Goal: Information Seeking & Learning: Learn about a topic

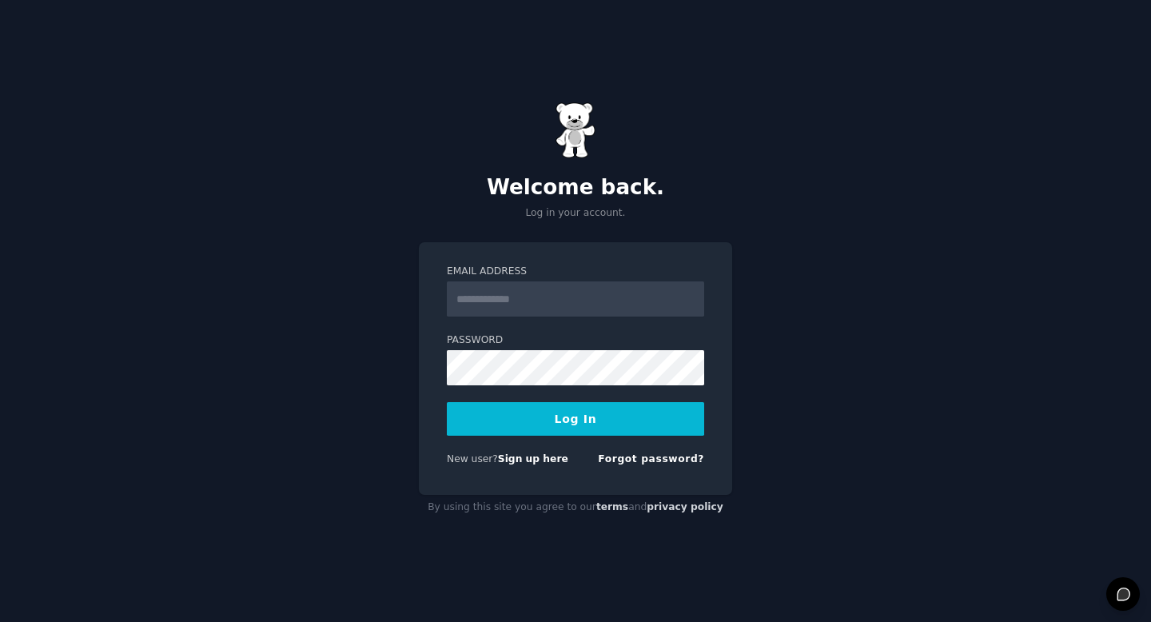
click at [490, 291] on input "Email Address" at bounding box center [575, 298] width 257 height 35
type input "**********"
click at [566, 415] on button "Log In" at bounding box center [575, 419] width 257 height 34
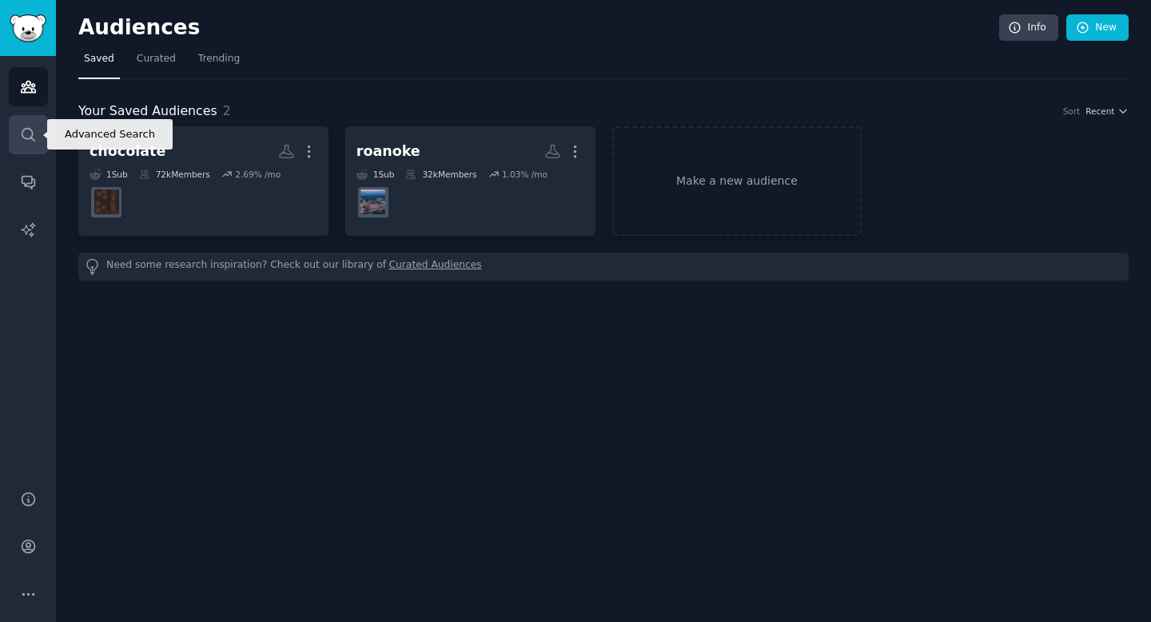
click at [30, 134] on icon "Sidebar" at bounding box center [28, 134] width 17 height 17
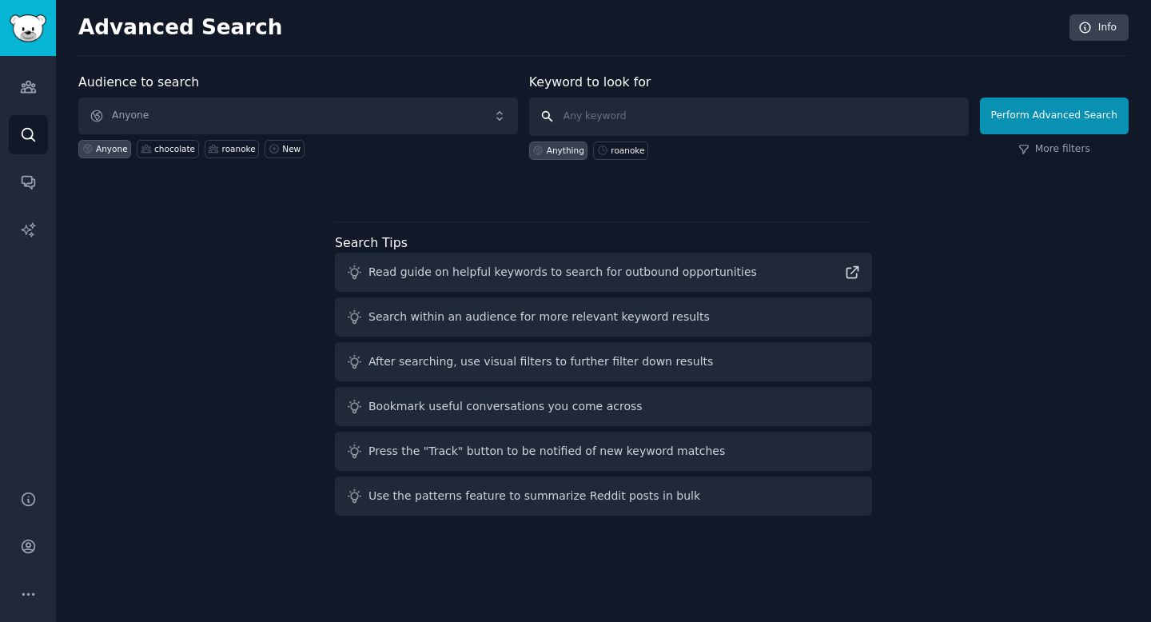
click at [578, 115] on input "text" at bounding box center [749, 116] width 440 height 38
type input "dog diaper"
click button "Perform Advanced Search" at bounding box center [1054, 115] width 149 height 37
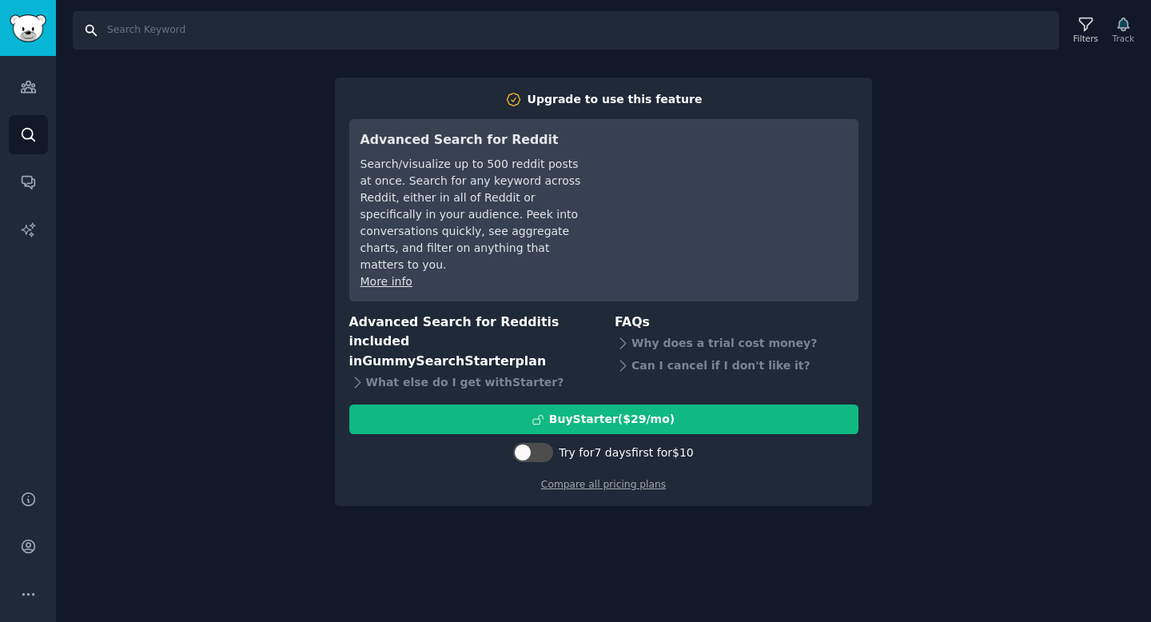
click at [205, 39] on input "Search" at bounding box center [566, 30] width 986 height 38
click at [193, 36] on input "Search" at bounding box center [566, 30] width 986 height 38
click at [172, 23] on input "Search" at bounding box center [566, 30] width 986 height 38
type input "dog diaper"
click at [38, 92] on link "Audiences" at bounding box center [28, 86] width 39 height 39
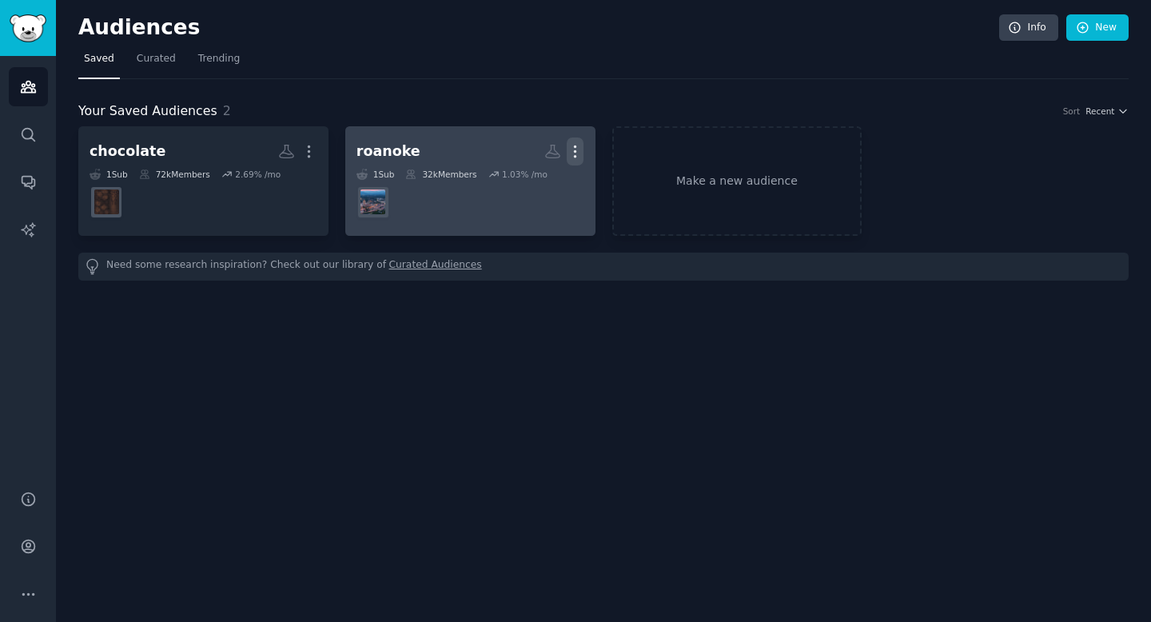
click at [578, 147] on icon "button" at bounding box center [575, 151] width 17 height 17
click at [525, 192] on p "Delete" at bounding box center [531, 185] width 37 height 17
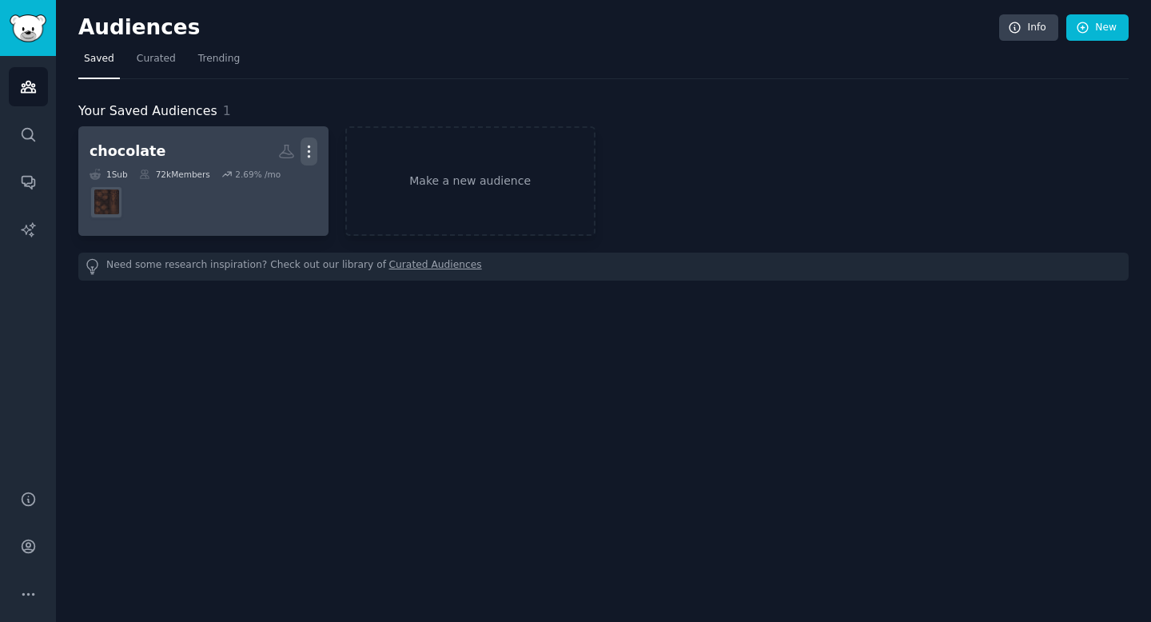
click at [314, 146] on icon "button" at bounding box center [308, 151] width 17 height 17
click at [272, 182] on p "Delete" at bounding box center [265, 185] width 37 height 17
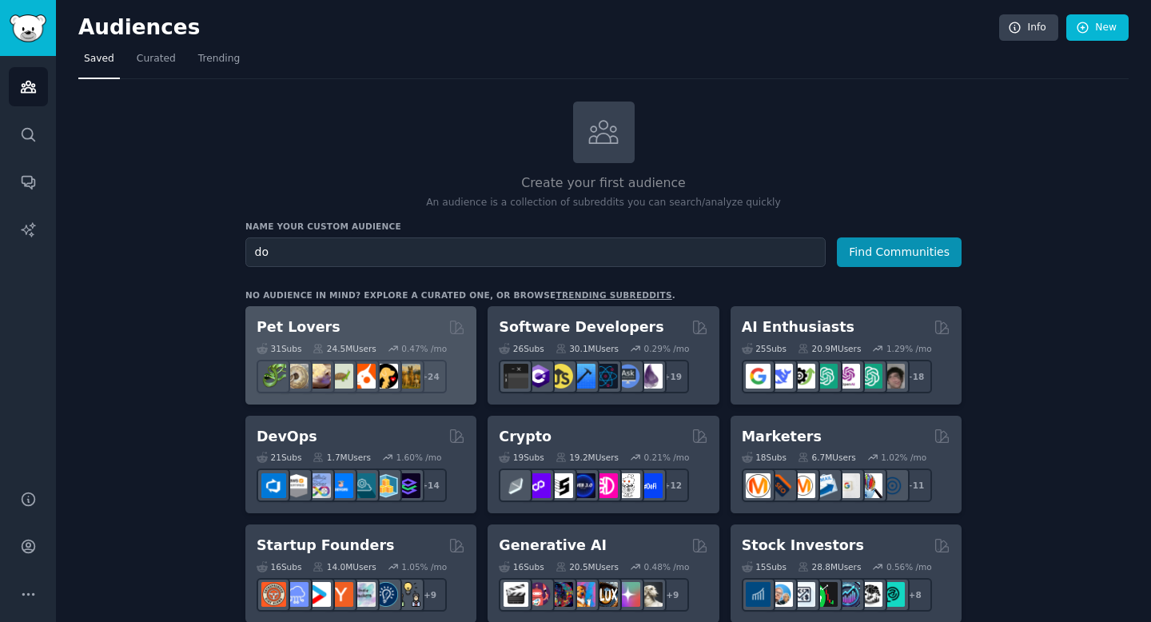
type input "d"
type input "dog"
click at [837, 237] on button "Find Communities" at bounding box center [899, 252] width 125 height 30
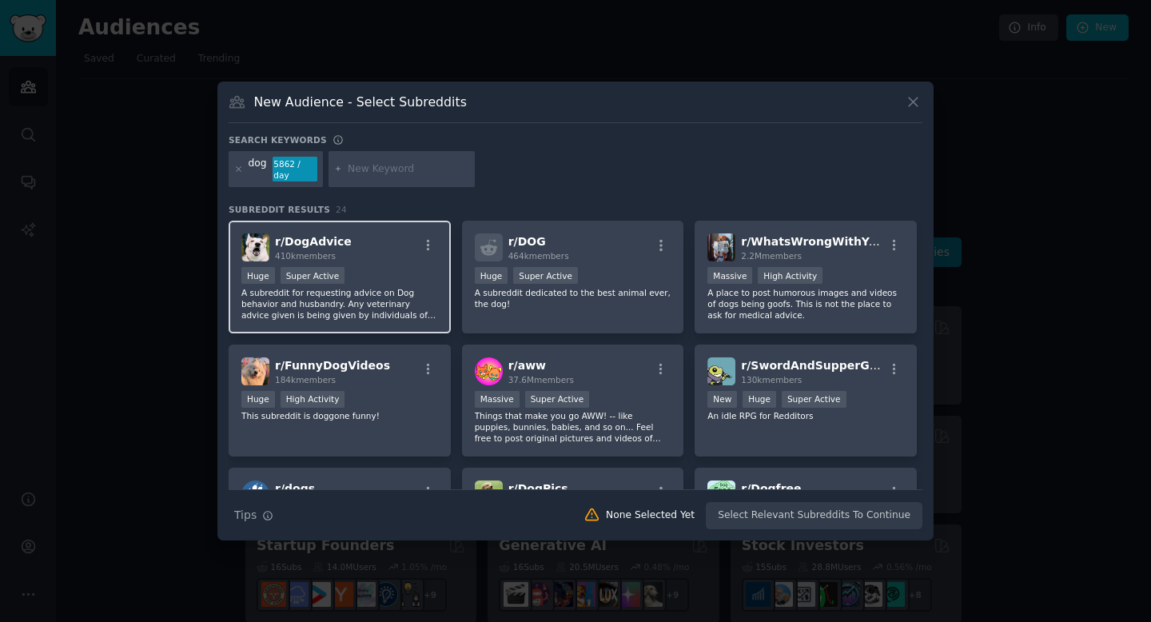
click at [381, 290] on p "A subreddit for requesting advice on Dog behavior and husbandry. Any veterinary…" at bounding box center [339, 304] width 197 height 34
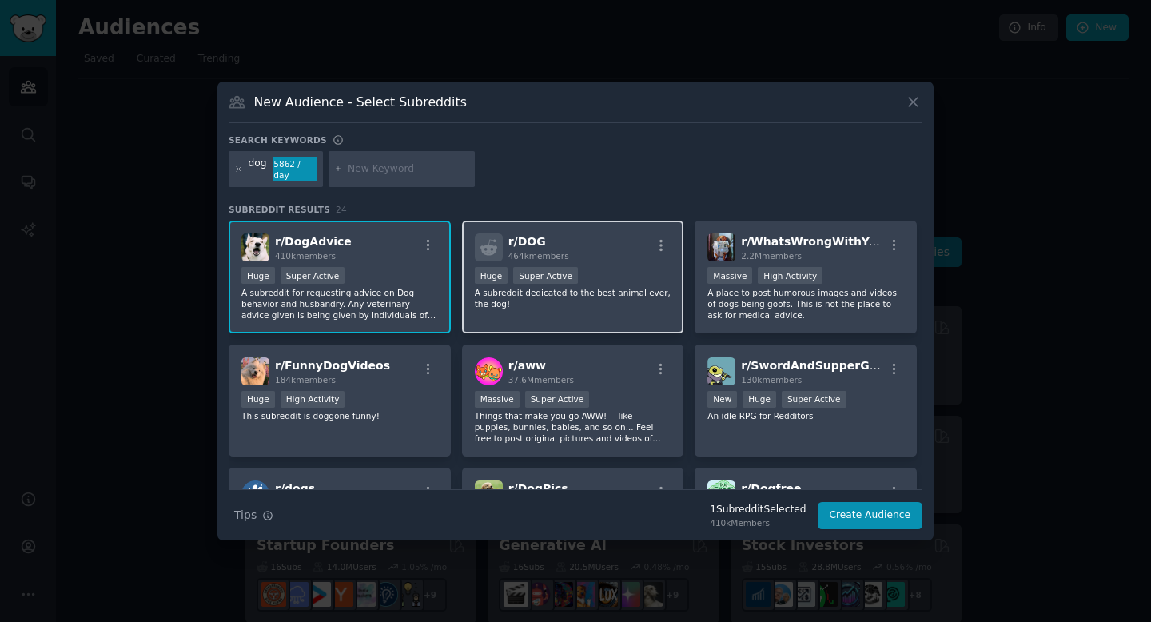
click at [641, 309] on div "r/ DOG 464k members Huge Super Active A subreddit dedicated to the best animal …" at bounding box center [573, 277] width 222 height 113
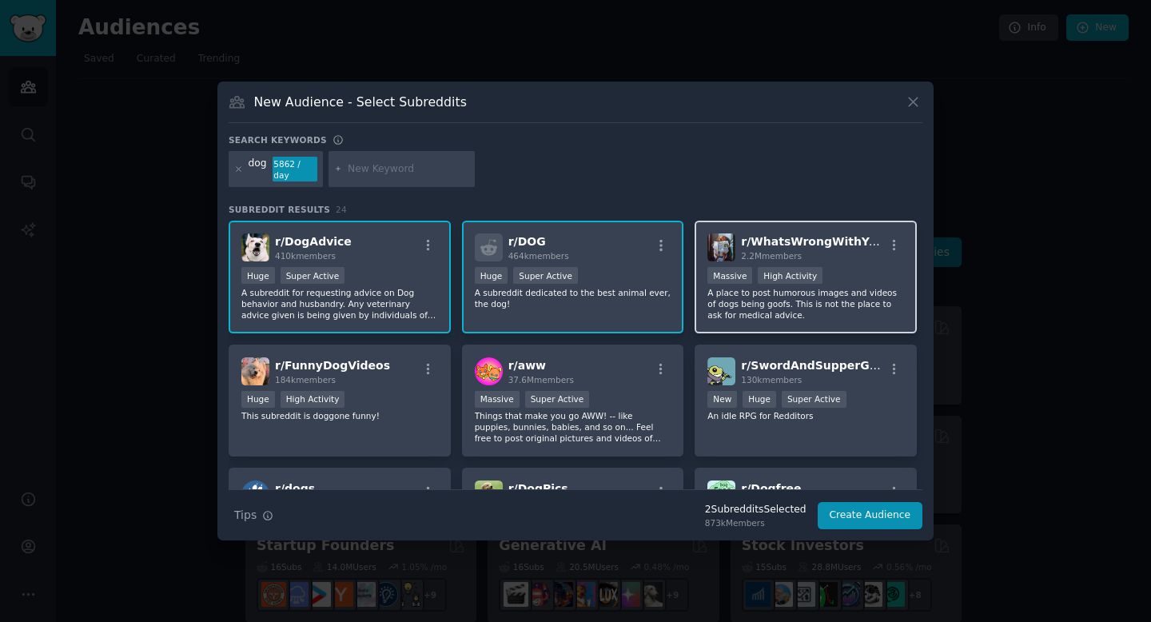
click at [799, 309] on p "A place to post humorous images and videos of dogs being goofs. This is not the…" at bounding box center [805, 304] width 197 height 34
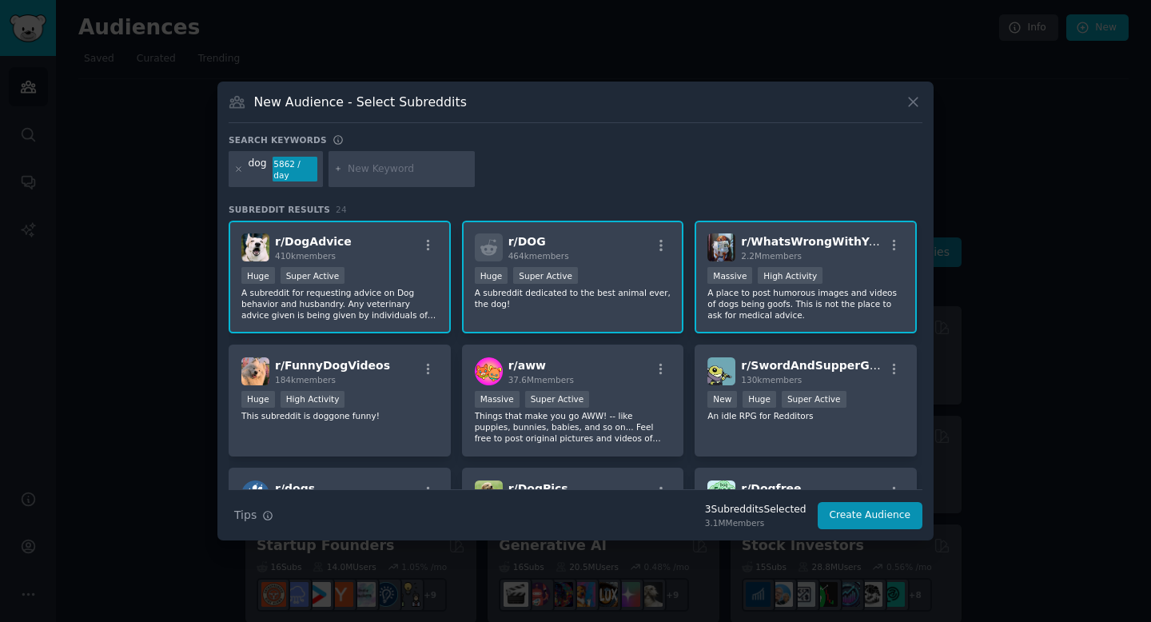
click at [842, 312] on p "A place to post humorous images and videos of dogs being goofs. This is not the…" at bounding box center [805, 304] width 197 height 34
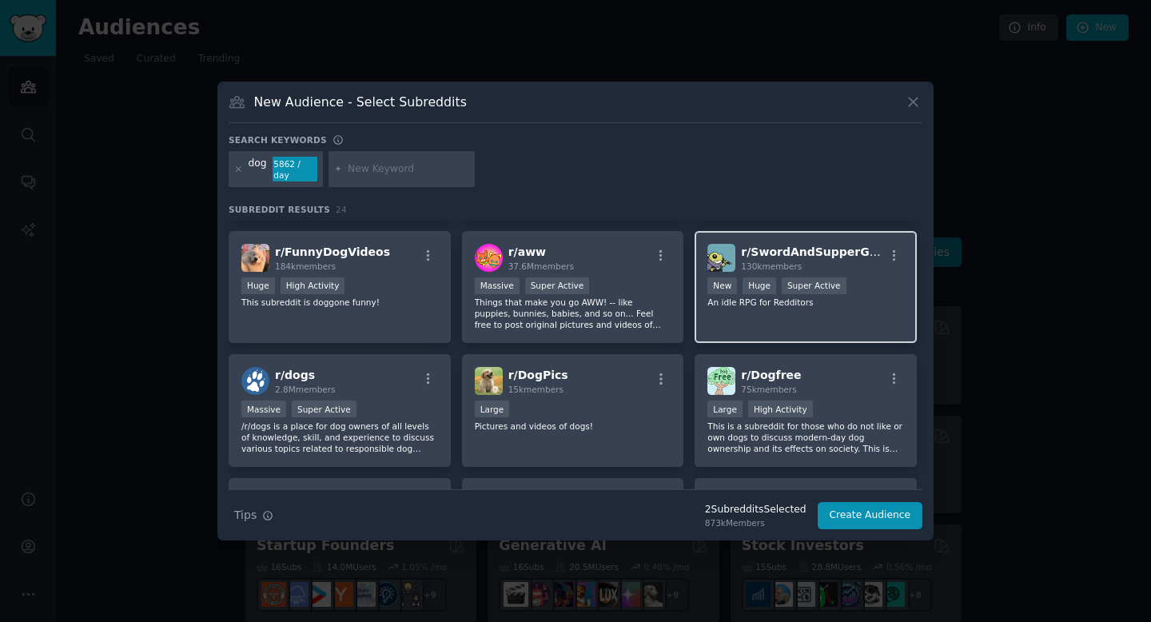
scroll to position [125, 0]
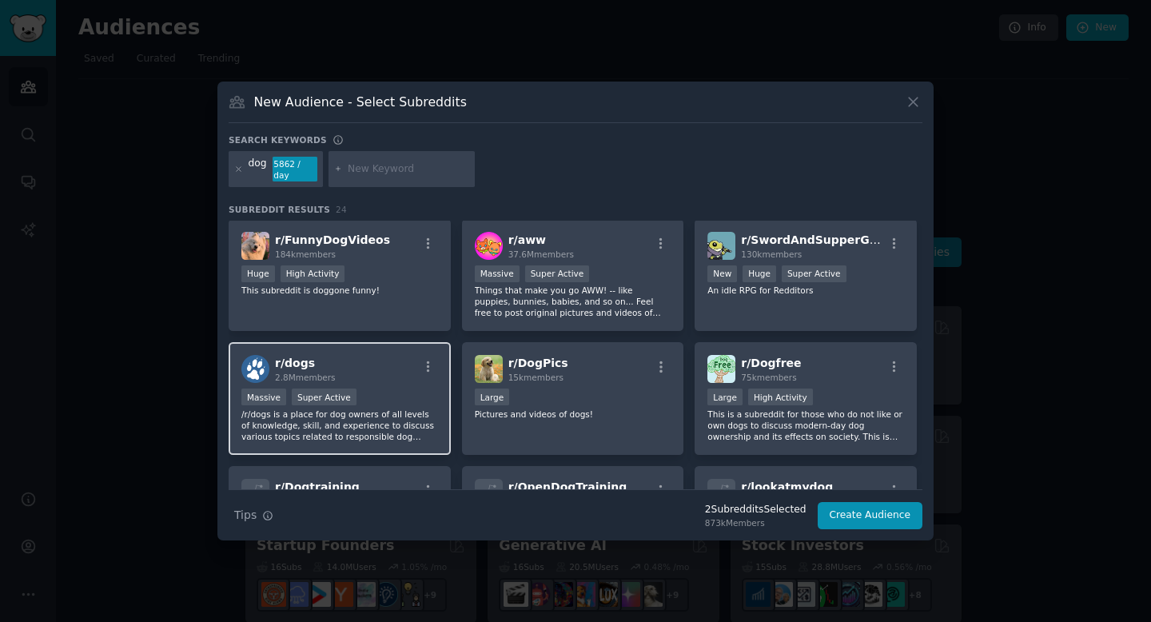
click at [432, 441] on div "r/ dogs 2.8M members Massive Super Active /r/dogs is a place for dog owners of …" at bounding box center [340, 398] width 222 height 113
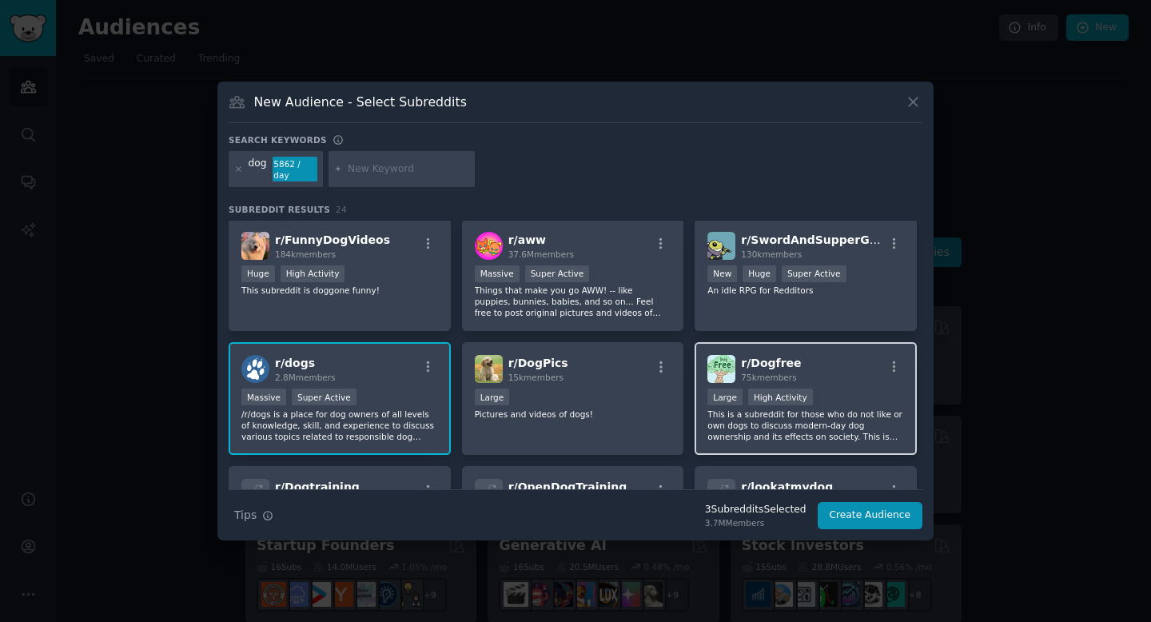
scroll to position [229, 0]
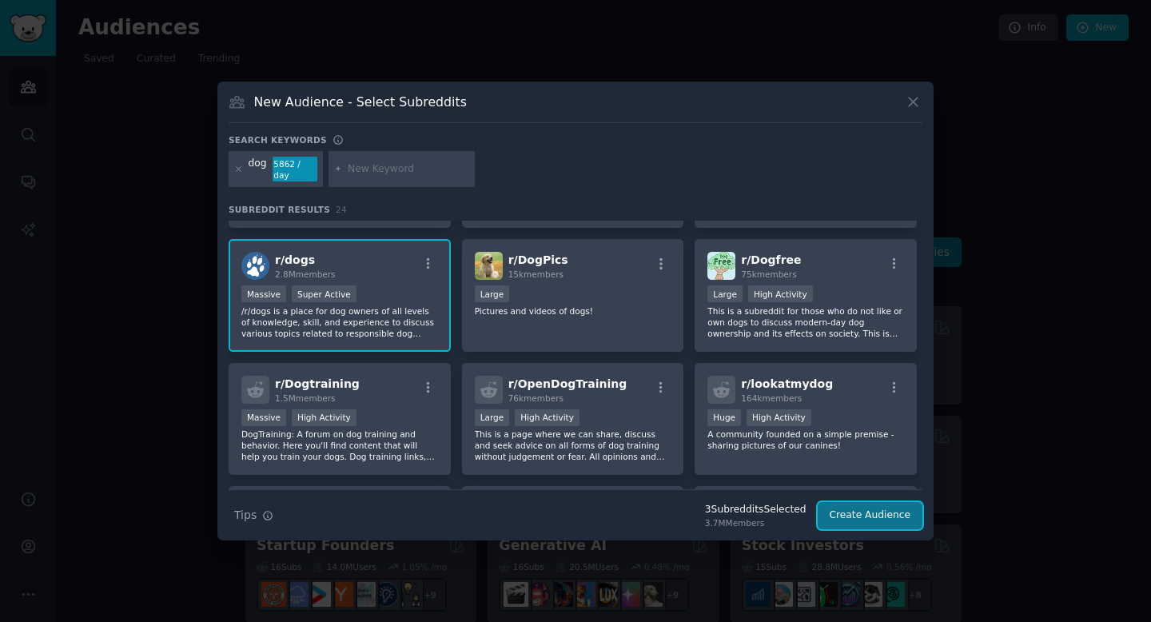
click at [833, 518] on button "Create Audience" at bounding box center [869, 515] width 105 height 27
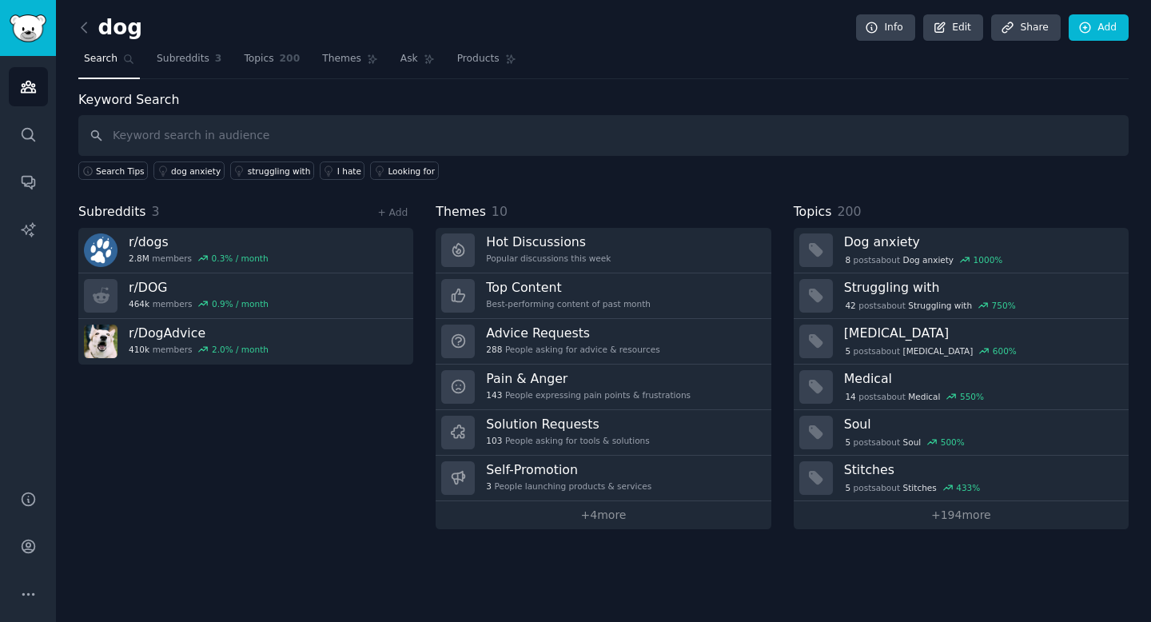
click at [483, 147] on input "text" at bounding box center [603, 135] width 1050 height 41
type input "dog diaper"
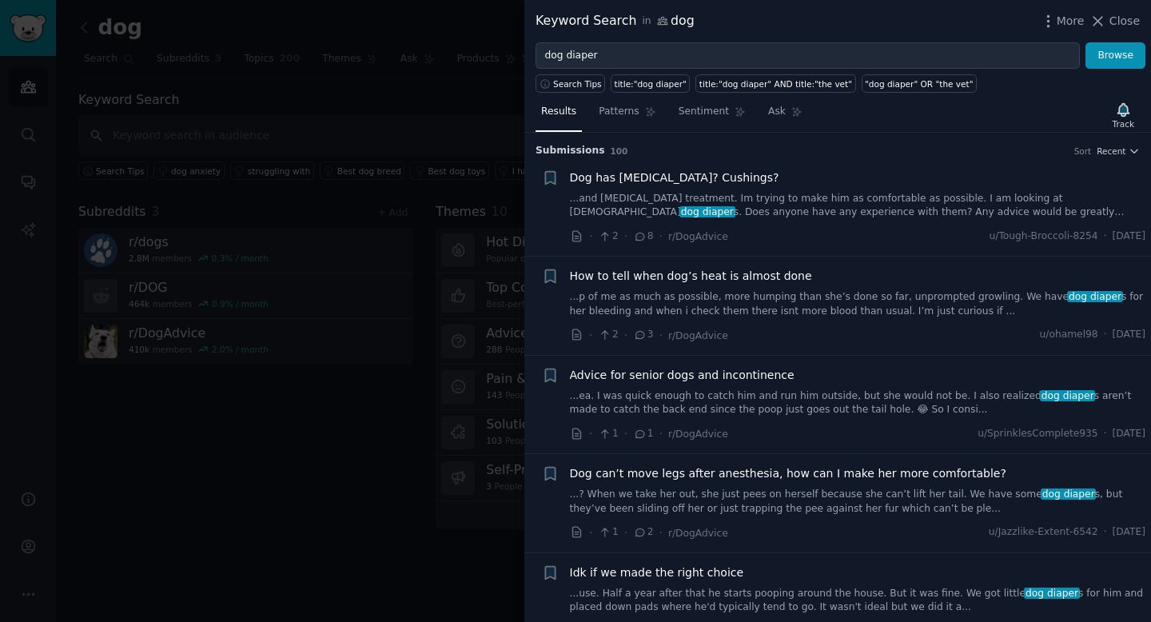
click at [690, 374] on span "Advice for senior dogs and incontinence" at bounding box center [682, 375] width 225 height 17
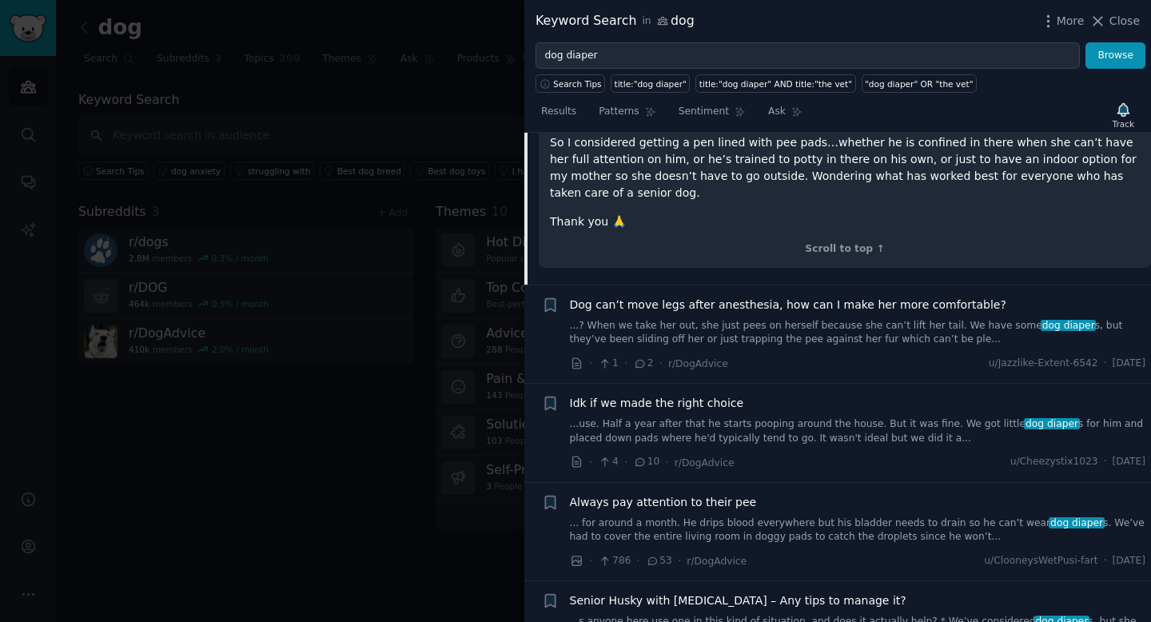
scroll to position [606, 0]
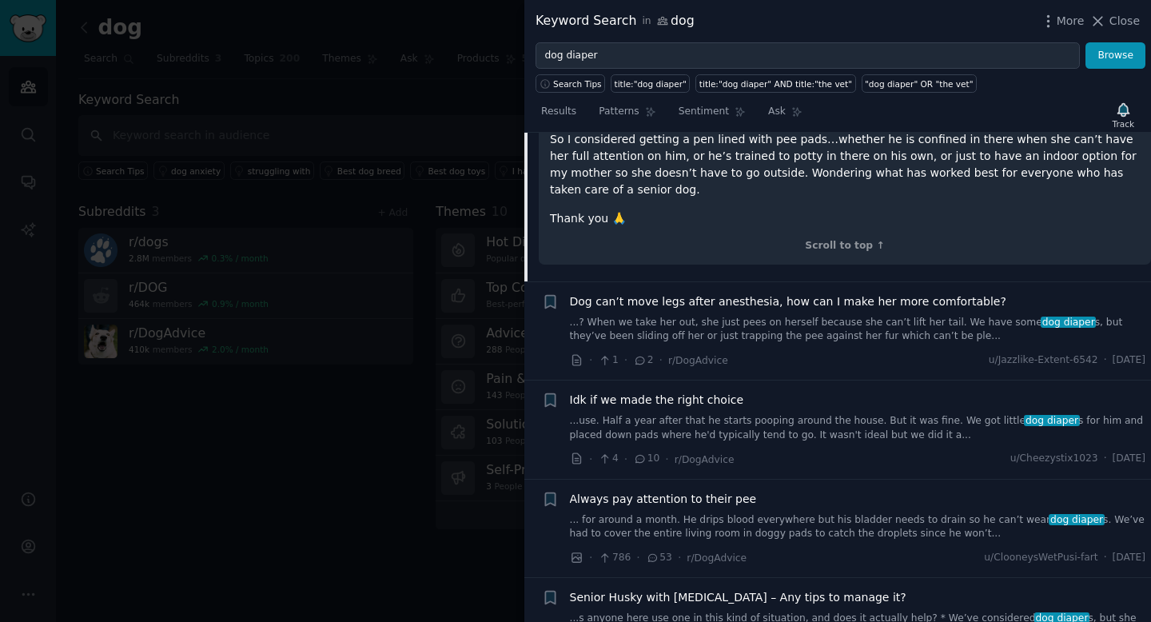
click at [668, 392] on span "Idk if we made the right choice" at bounding box center [657, 400] width 174 height 17
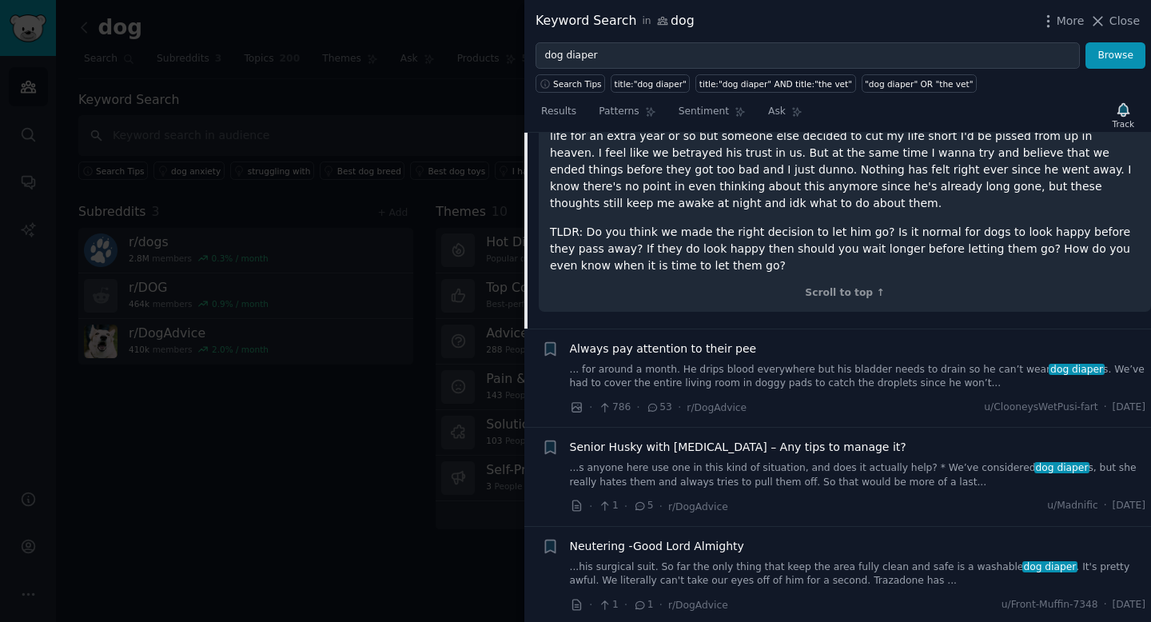
scroll to position [1288, 0]
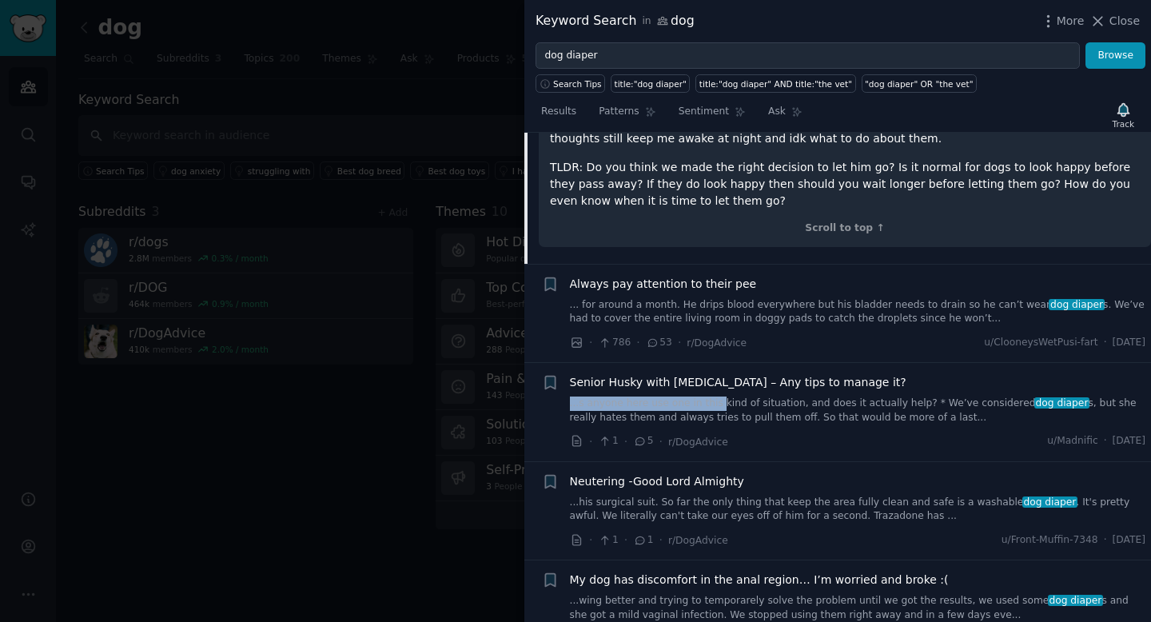
drag, startPoint x: 690, startPoint y: 392, endPoint x: 715, endPoint y: 410, distance: 30.8
click at [715, 410] on div "Senior Husky with urinary incontinence – Any tips to manage it? ...s anyone her…" at bounding box center [858, 399] width 576 height 50
click at [718, 411] on link "...s anyone here use one in this kind of situation, and does it actually help? …" at bounding box center [858, 410] width 576 height 28
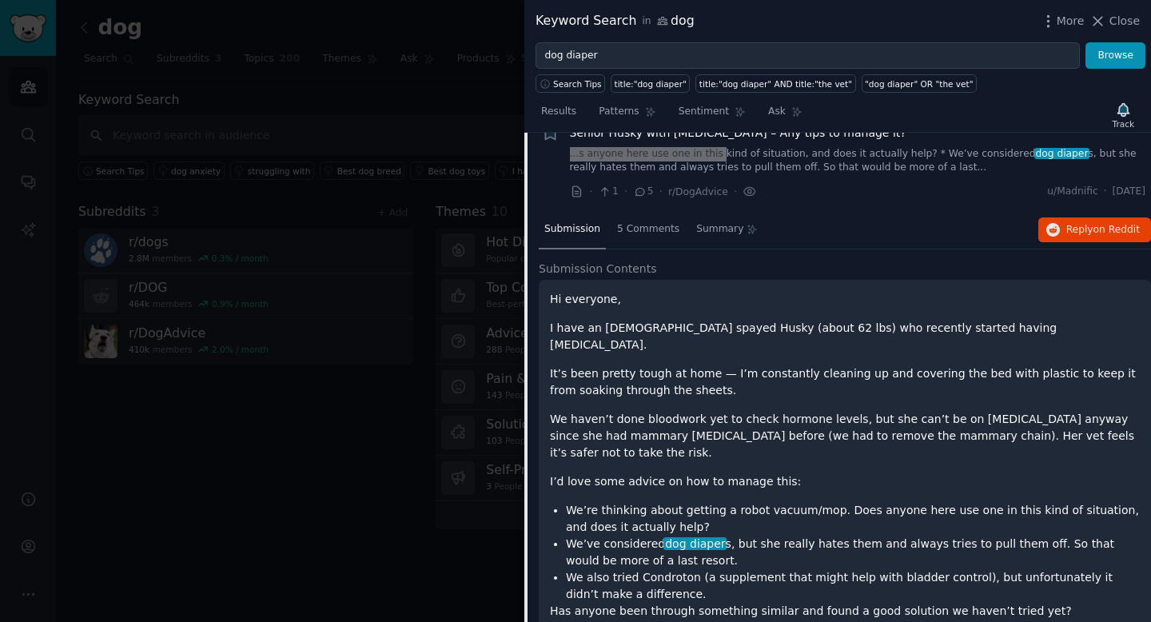
scroll to position [638, 0]
click at [752, 568] on li "We also tried Condroton (a supplement that might help with bladder control), bu…" at bounding box center [853, 585] width 574 height 34
click at [665, 568] on li "We also tried Condroton (a supplement that might help with bladder control), bu…" at bounding box center [853, 585] width 574 height 34
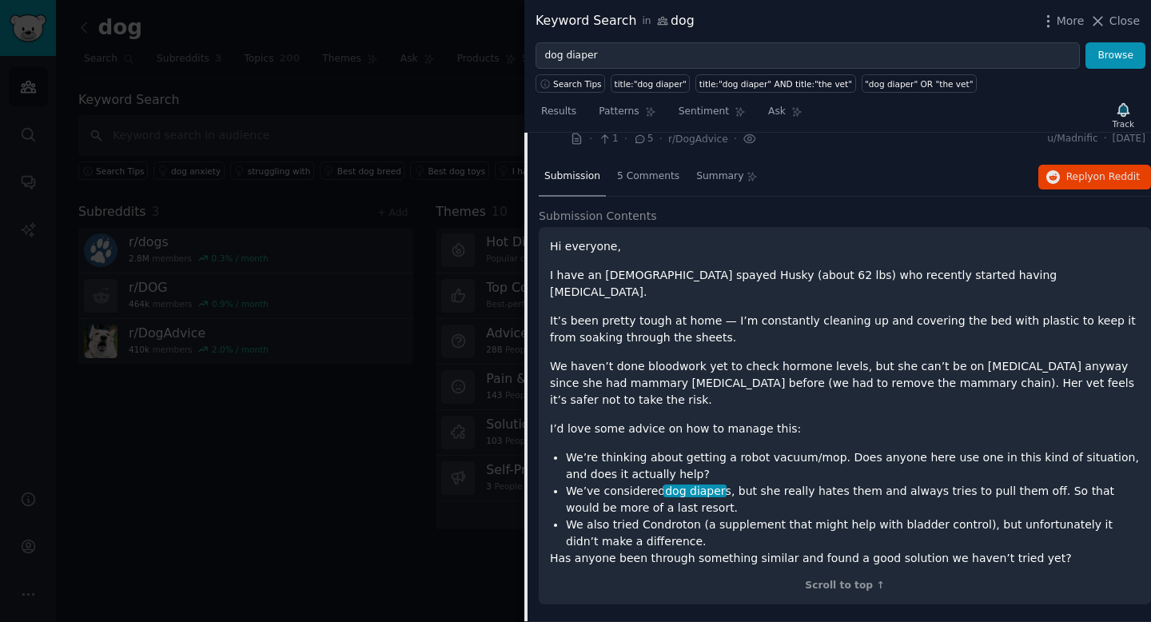
scroll to position [697, 0]
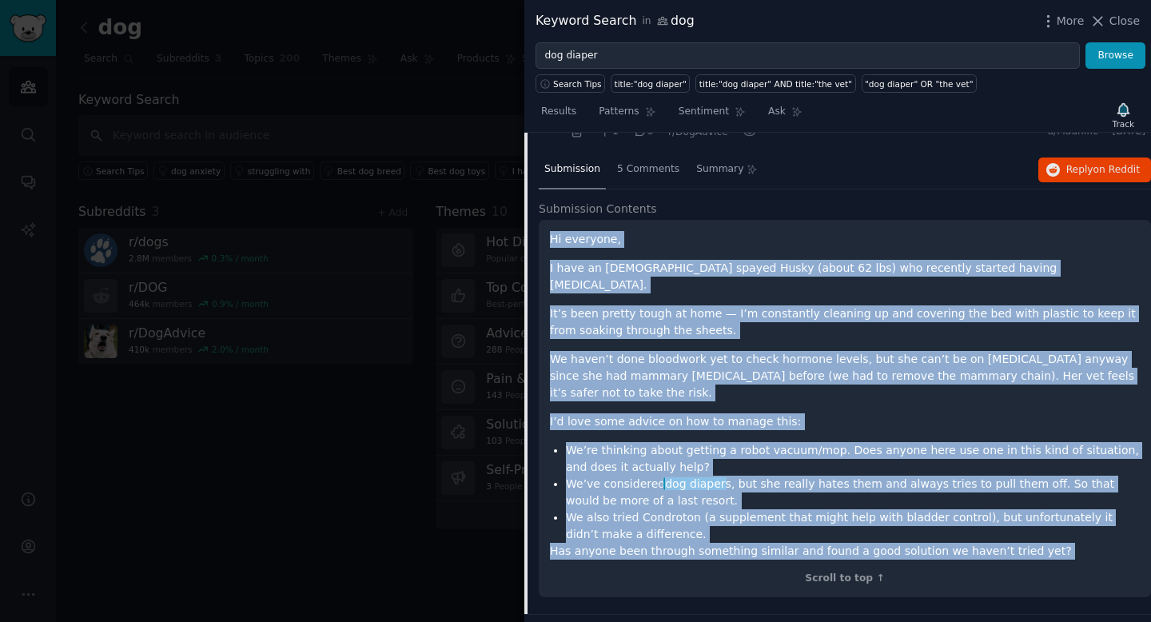
drag, startPoint x: 550, startPoint y: 237, endPoint x: 1024, endPoint y: 526, distance: 555.5
click at [1024, 526] on div "Hi everyone, I have an 8-year-old spayed Husky (about 62 lbs) who recently star…" at bounding box center [845, 408] width 612 height 377
copy div "Hi everyone, I have an 8-year-old spayed Husky (about 62 lbs) who recently star…"
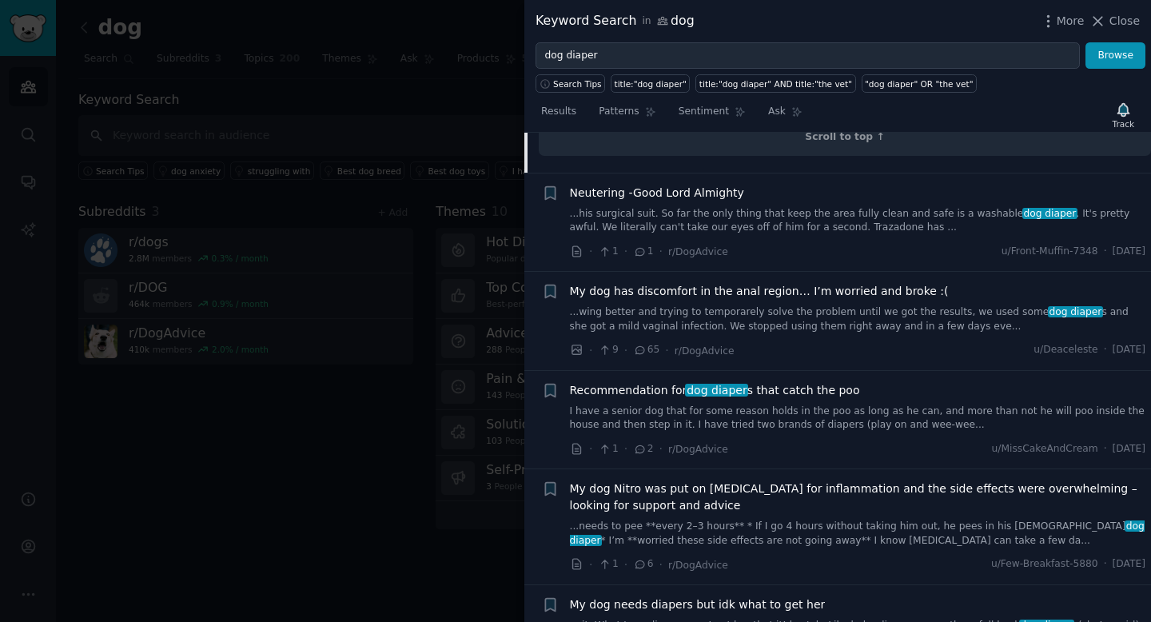
scroll to position [1144, 0]
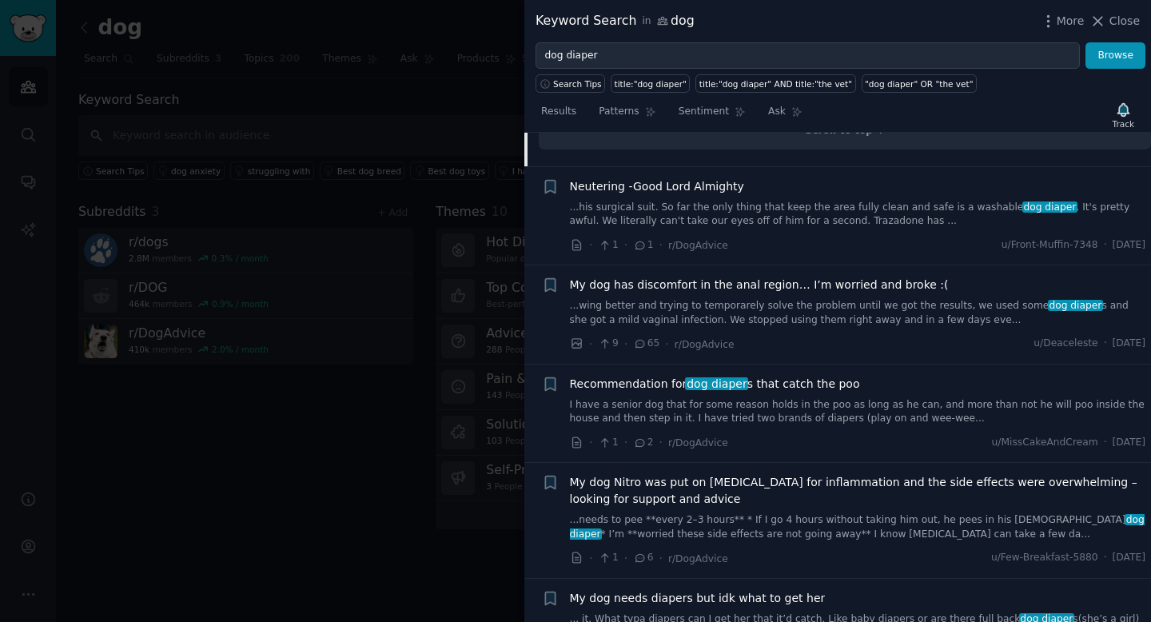
click at [783, 298] on div "My dog has discomfort in the anal region… I’m worried and broke :( ...wing bett…" at bounding box center [858, 314] width 576 height 76
click at [805, 276] on span "My dog has discomfort in the anal region… I’m worried and broke :(" at bounding box center [759, 284] width 379 height 17
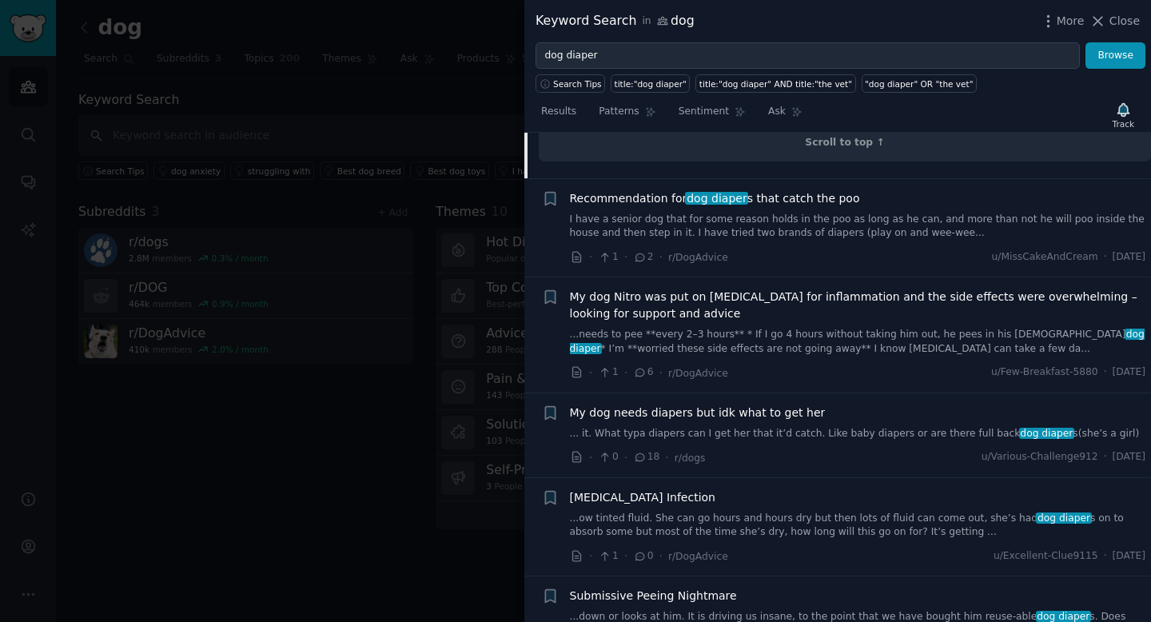
scroll to position [2142, 0]
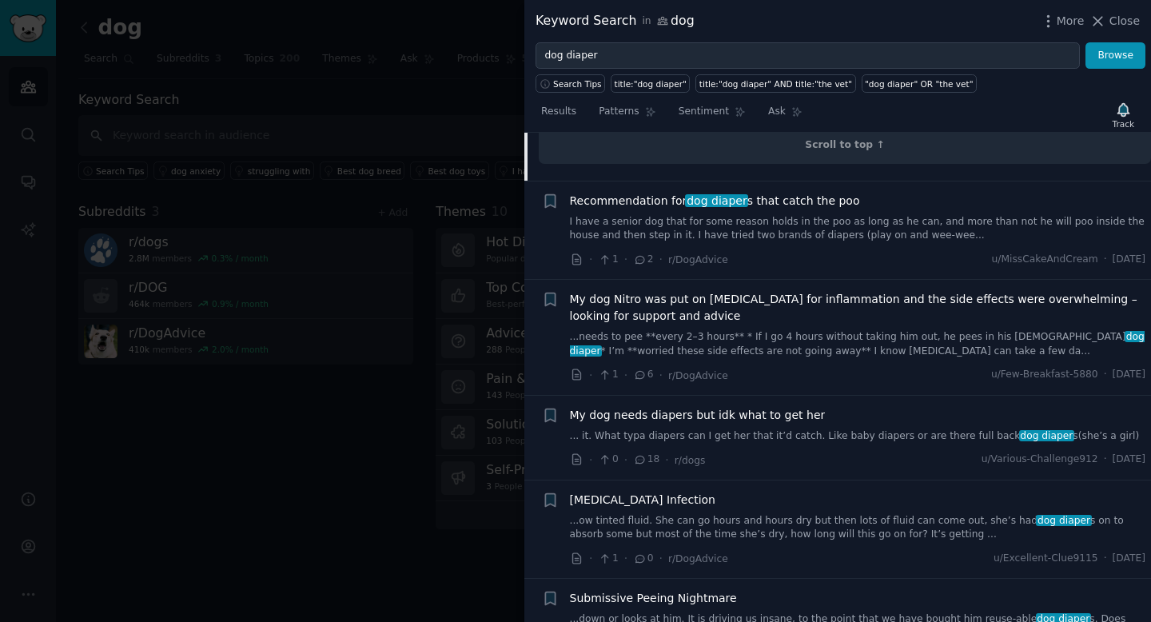
click at [825, 215] on link "I have a senior dog that for some reason holds in the poo as long as he can, an…" at bounding box center [858, 229] width 576 height 28
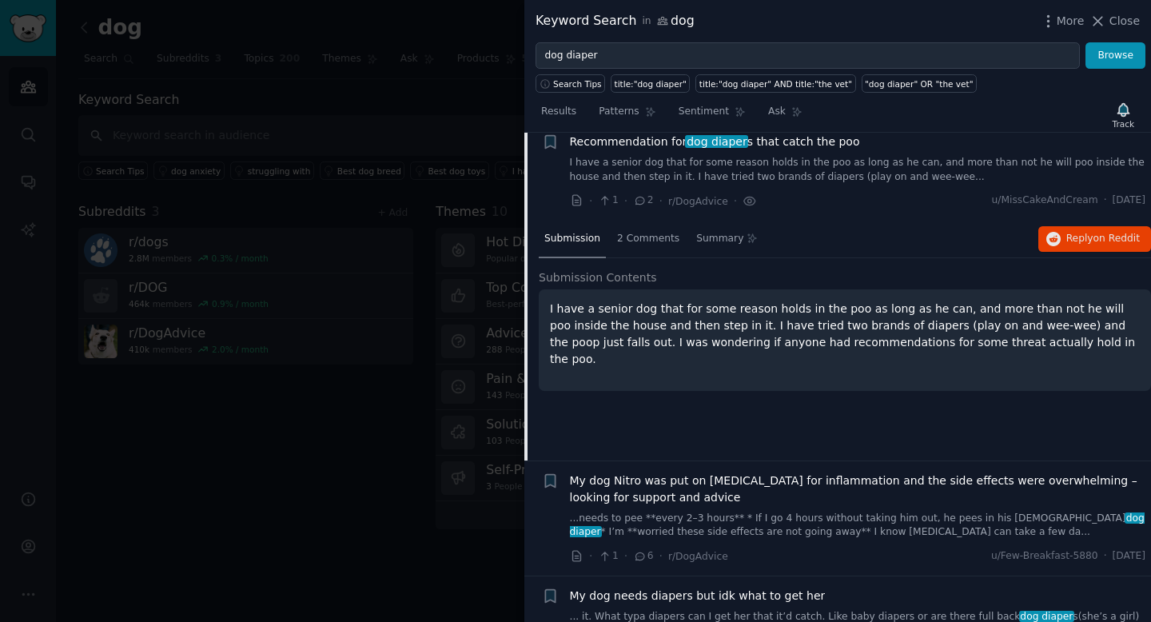
scroll to position [913, 0]
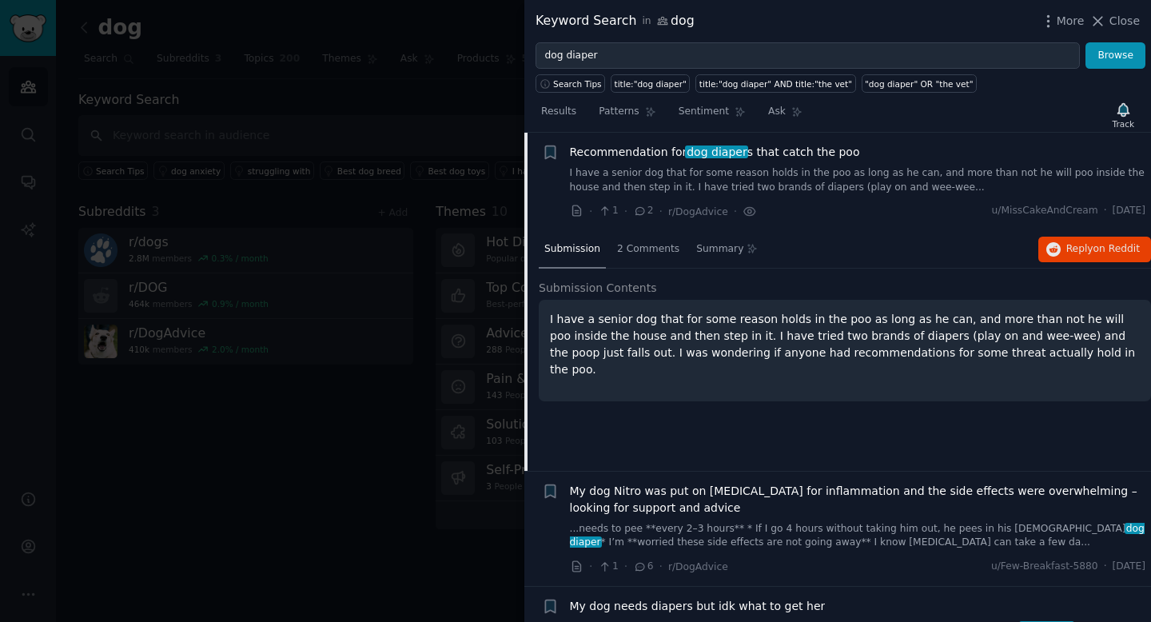
click at [832, 346] on p "I have a senior dog that for some reason holds in the poo as long as he can, an…" at bounding box center [845, 344] width 590 height 67
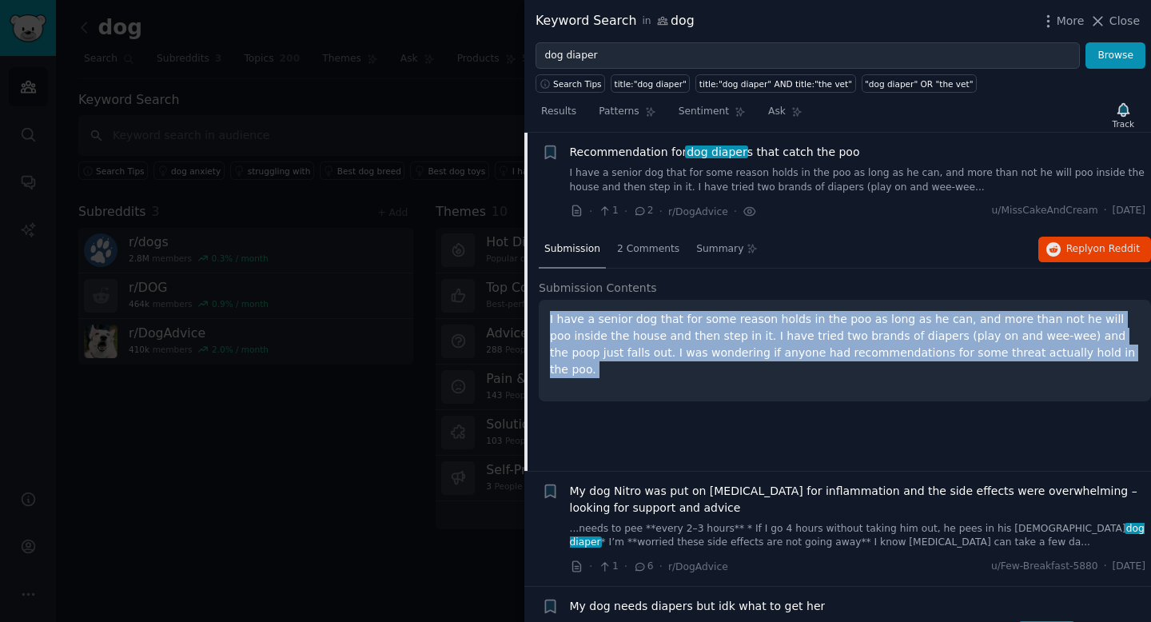
click at [832, 346] on p "I have a senior dog that for some reason holds in the poo as long as he can, an…" at bounding box center [845, 344] width 590 height 67
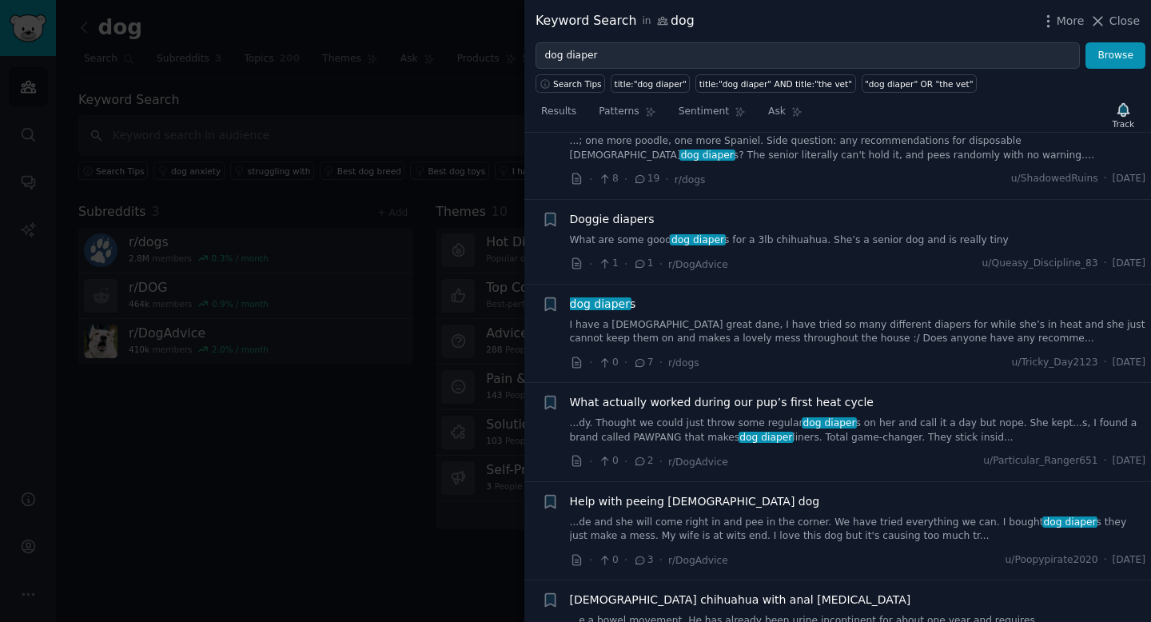
scroll to position [1860, 0]
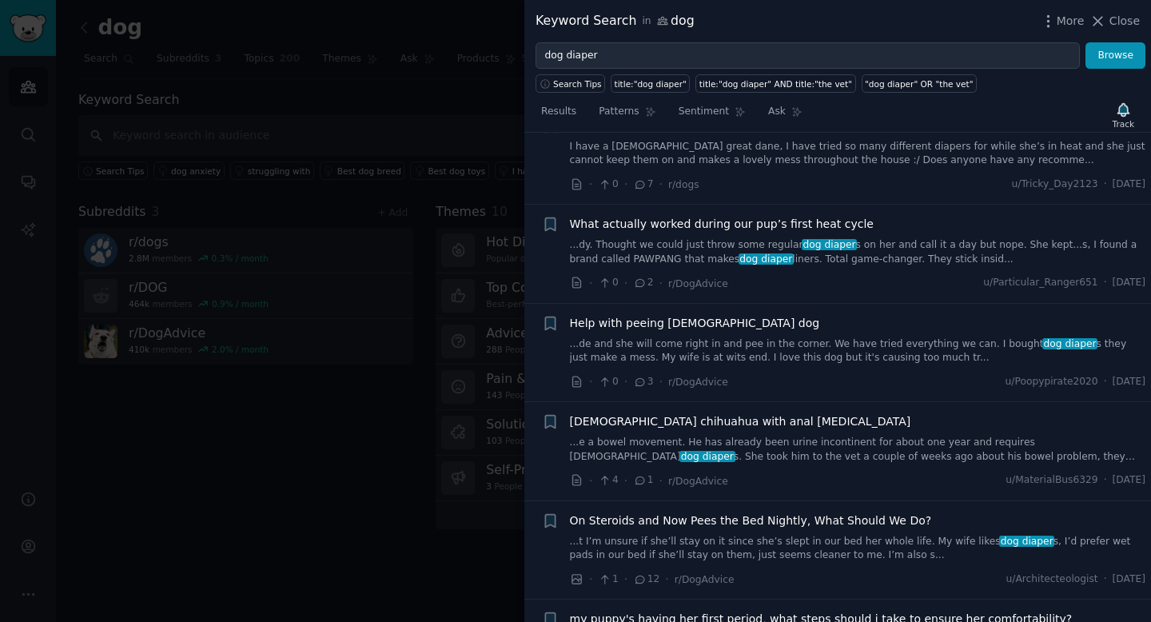
click at [873, 253] on link "...dy. Thought we could just throw some regular dog diaper s on her and call it…" at bounding box center [858, 252] width 576 height 28
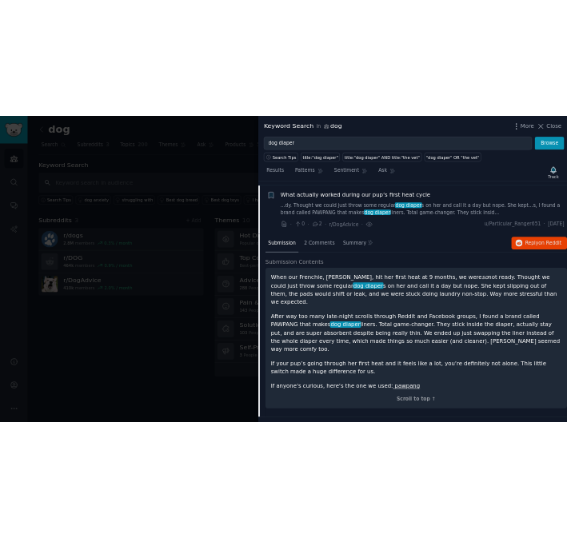
scroll to position [1692, 0]
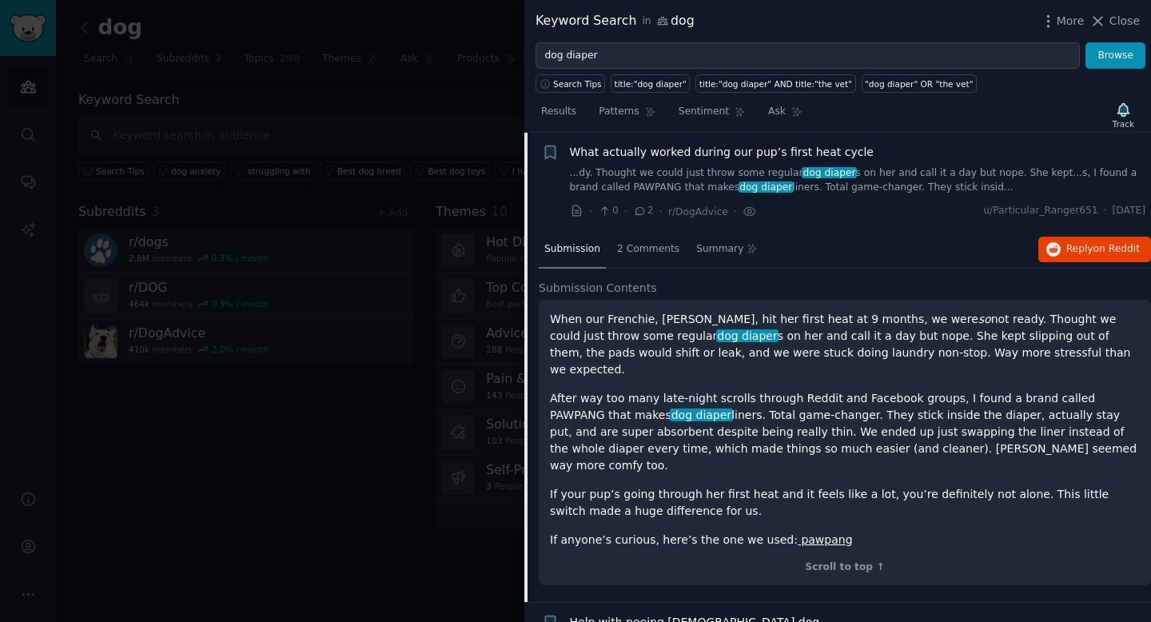
click at [708, 486] on p "If your pup’s going through her first heat and it feels like a lot, you’re defi…" at bounding box center [845, 503] width 590 height 34
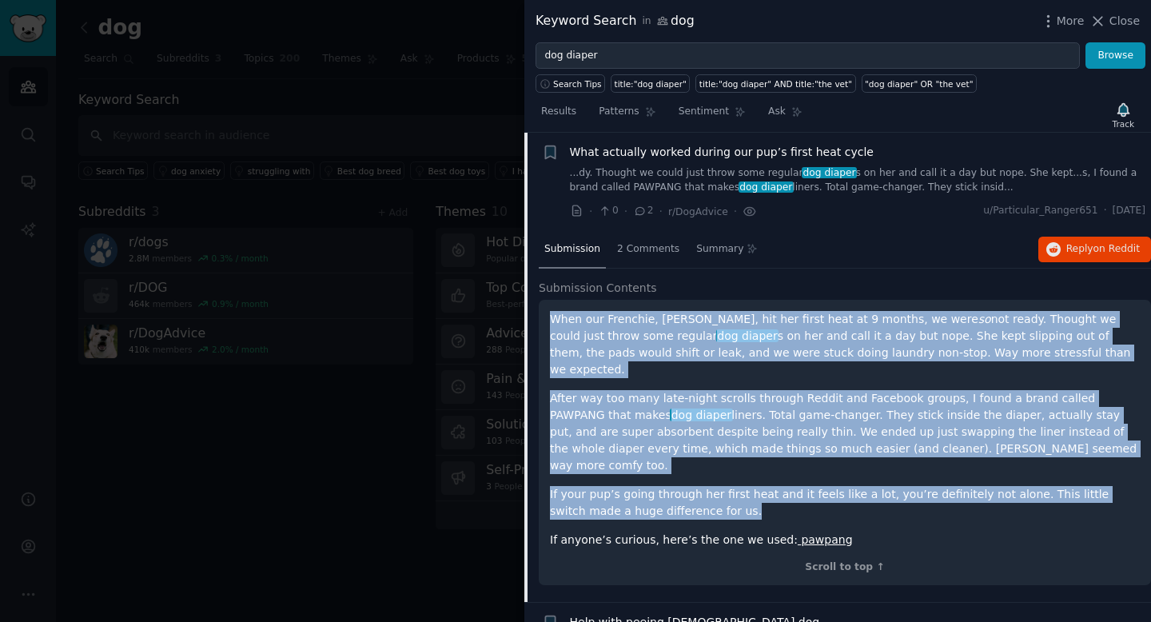
drag, startPoint x: 667, startPoint y: 479, endPoint x: 553, endPoint y: 304, distance: 208.3
click at [553, 304] on div "When our Frenchie, Coco, hit her first heat at 9 months, we were so not ready. …" at bounding box center [845, 443] width 612 height 286
copy div "When our Frenchie, Coco, hit her first heat at 9 months, we were so not ready. …"
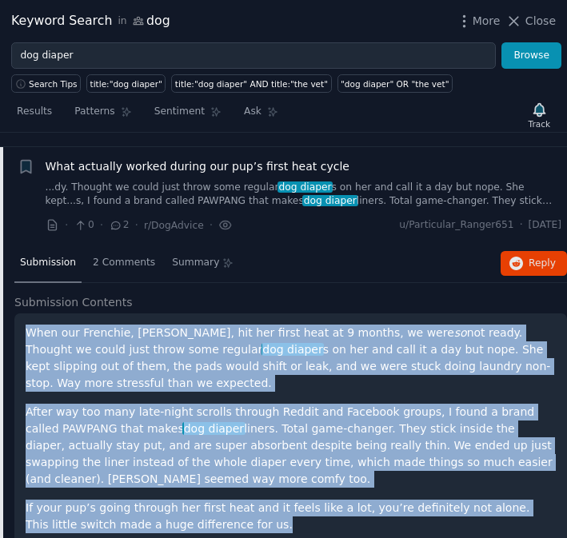
scroll to position [1705, 0]
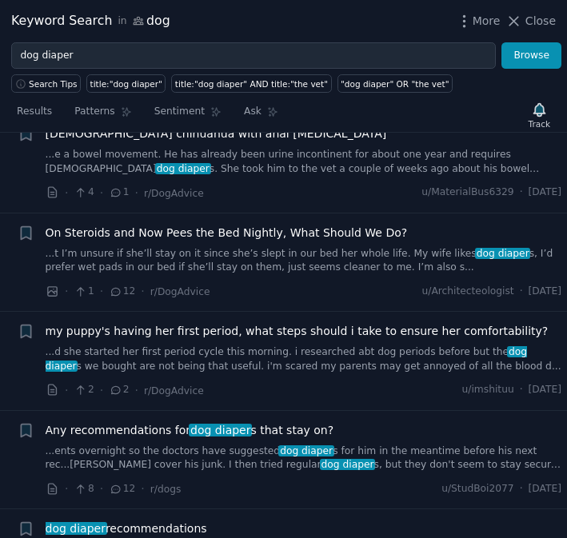
click at [188, 261] on link "...t I’m unsure if she’ll stay on it since she’s slept in our bed her whole lif…" at bounding box center [304, 261] width 516 height 28
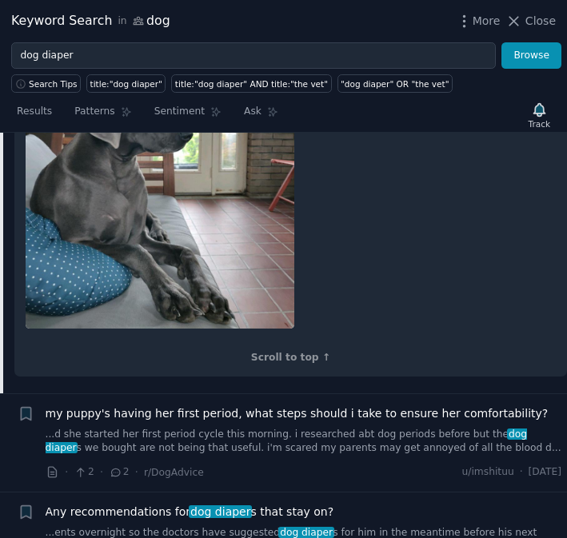
scroll to position [2751, 0]
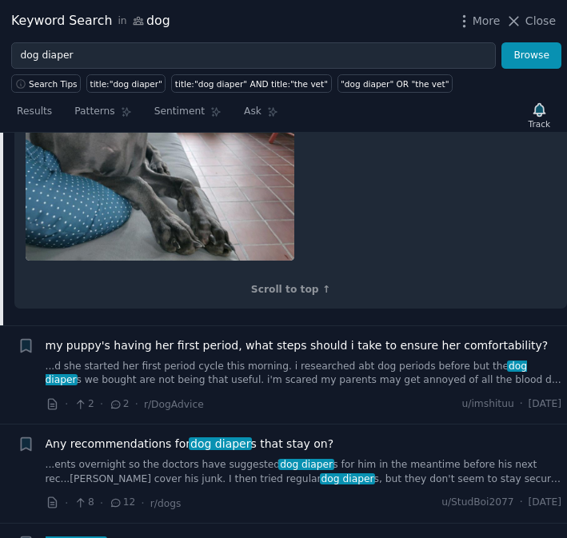
click at [304, 360] on link "...d she started her first period cycle this morning. i researched abt dog peri…" at bounding box center [304, 374] width 516 height 28
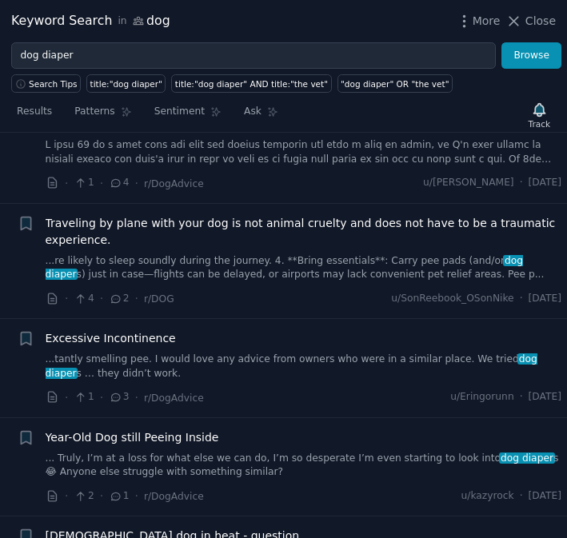
scroll to position [2970, 0]
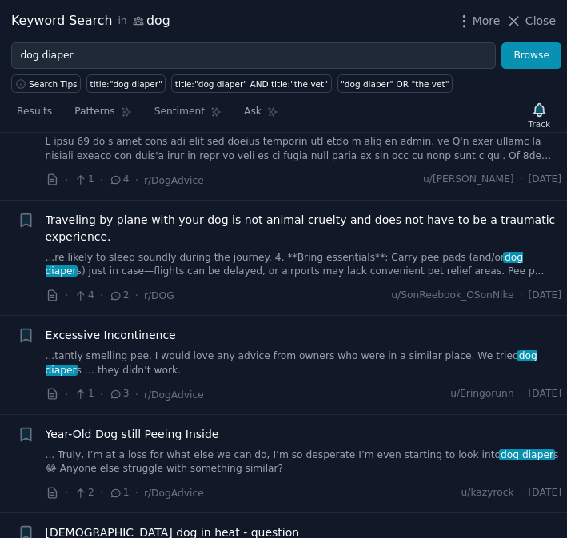
click at [167, 349] on link "...tantly smelling pee. I would love any advice from owners who were in a simil…" at bounding box center [304, 363] width 516 height 28
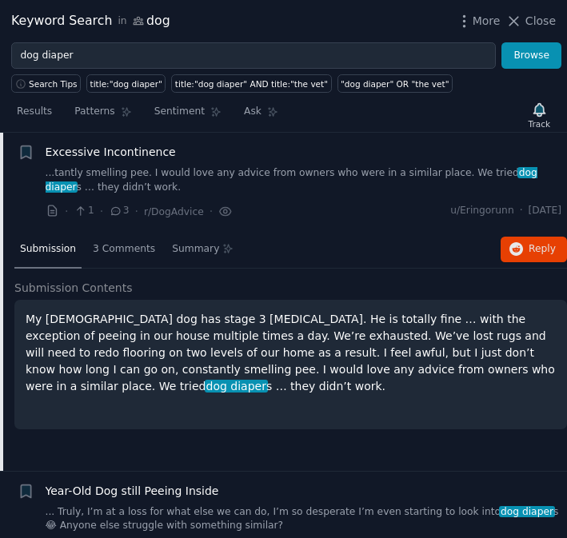
scroll to position [2915, 0]
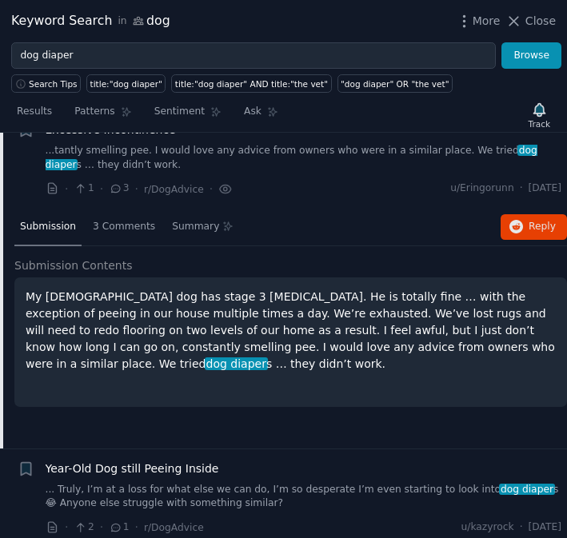
click at [183, 335] on p "My 15-year-old dog has stage 3 renal failure. He is totally fine … with the exc…" at bounding box center [291, 330] width 530 height 84
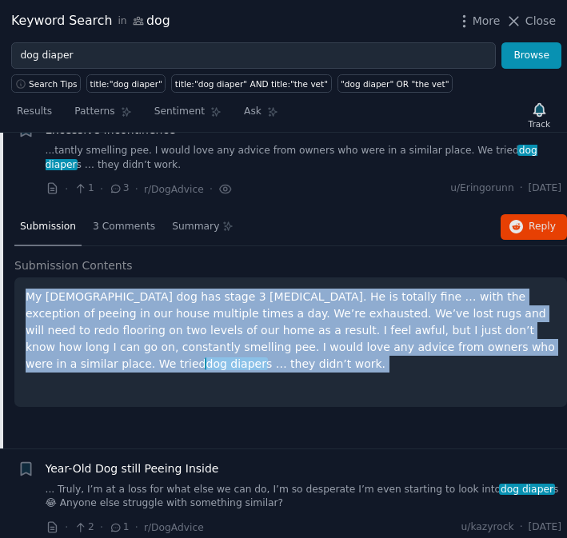
click at [183, 335] on p "My 15-year-old dog has stage 3 renal failure. He is totally fine … with the exc…" at bounding box center [291, 330] width 530 height 84
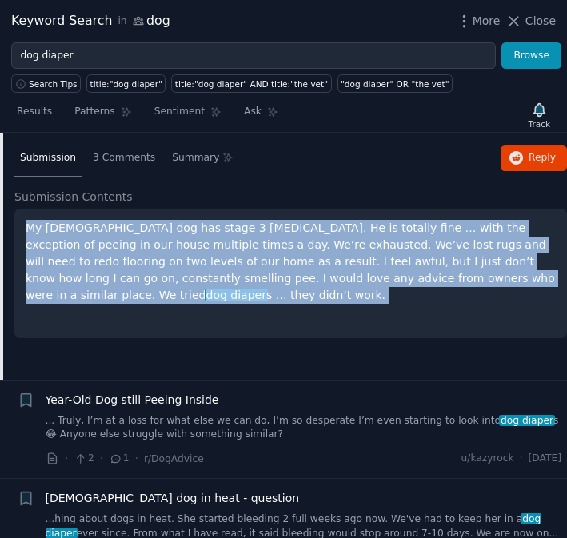
scroll to position [2964, 0]
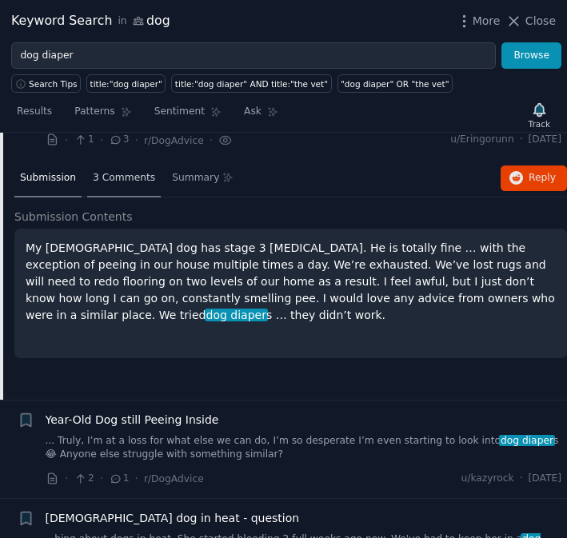
click at [134, 183] on span "3 Comments" at bounding box center [124, 178] width 62 height 14
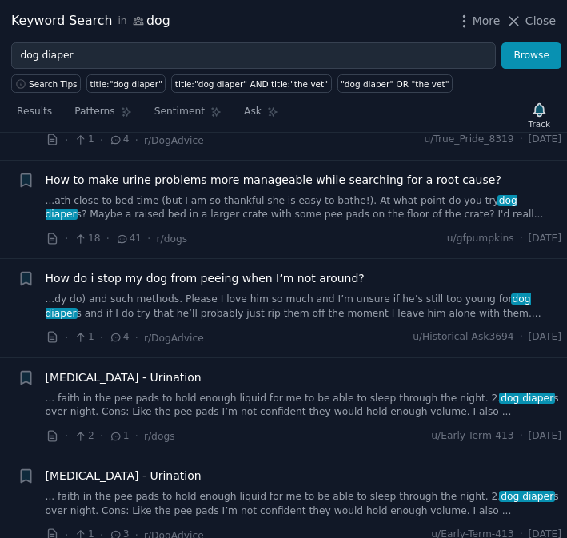
scroll to position [3402, 0]
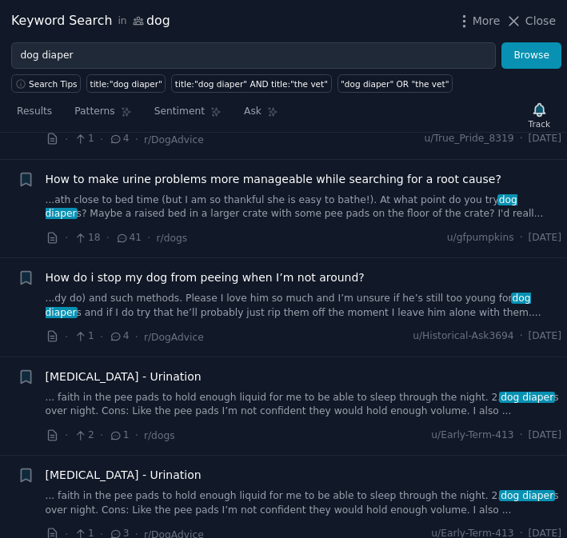
click at [269, 302] on link "...dy do) and such methods. Please I love him so much and I’m unsure if he’s st…" at bounding box center [304, 306] width 516 height 28
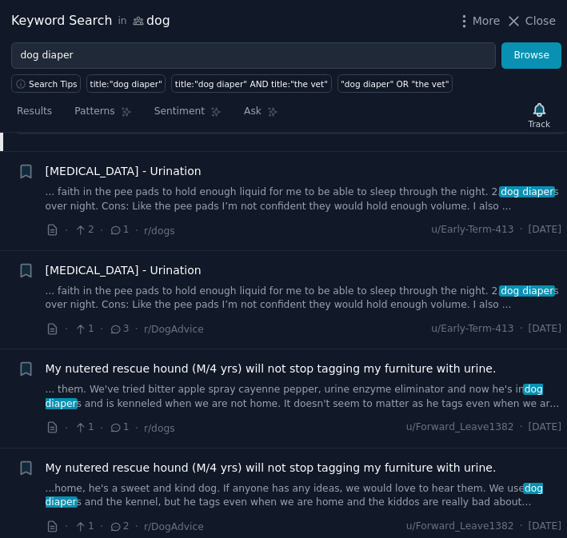
scroll to position [4282, 0]
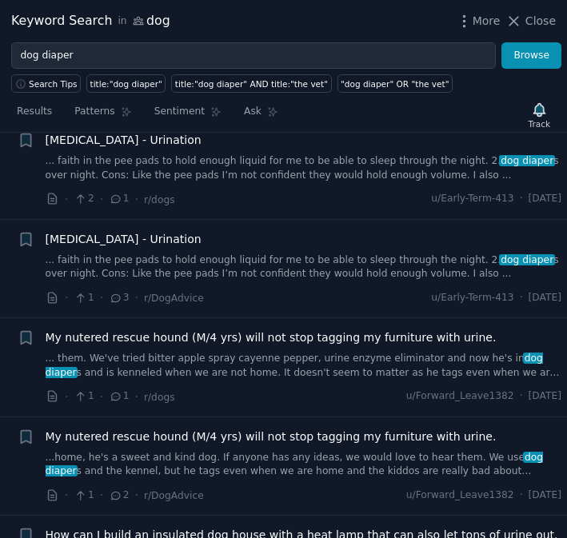
click at [231, 451] on link "...home, he's a sweet and kind dog. If anyone has any ideas, we would love to h…" at bounding box center [304, 465] width 516 height 28
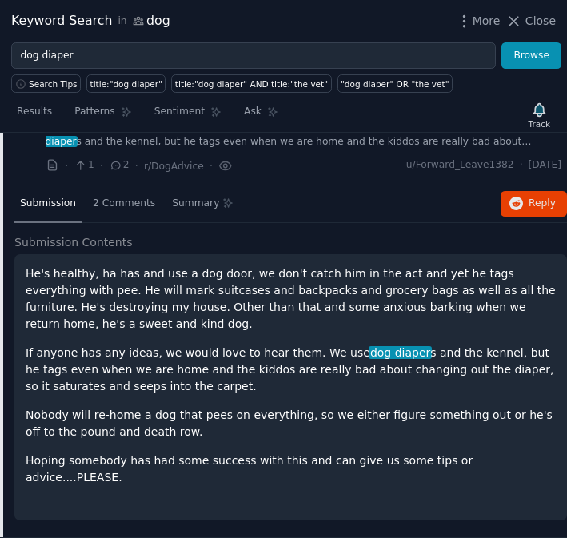
scroll to position [3733, 0]
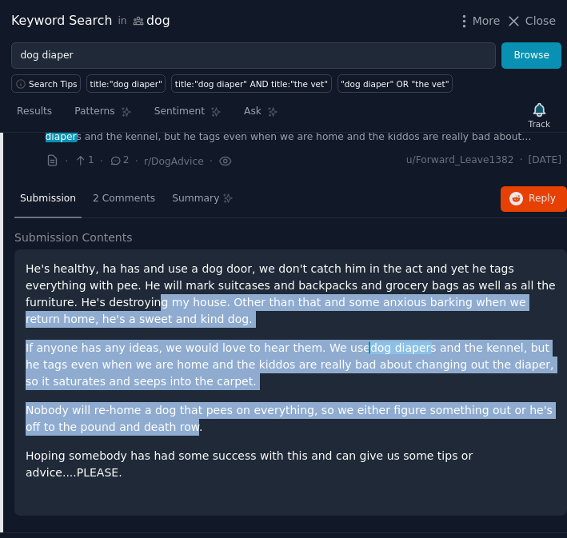
drag, startPoint x: 155, startPoint y: 424, endPoint x: 70, endPoint y: 297, distance: 152.0
click at [70, 299] on div "He's healthy, ha has and use a dog door, we don't catch him in the act and yet …" at bounding box center [291, 371] width 530 height 221
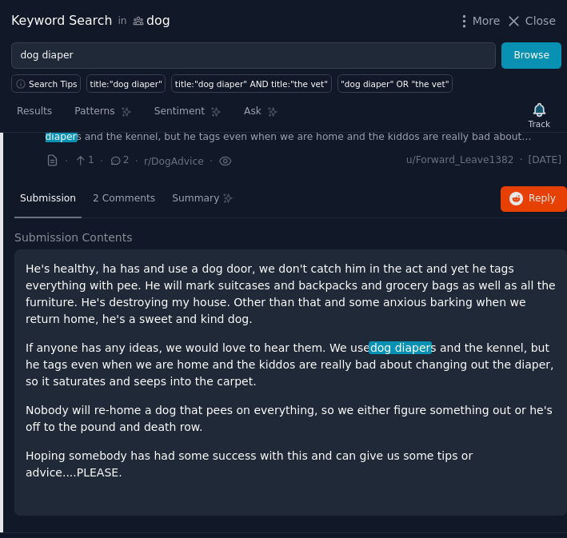
click at [67, 297] on p "He's healthy, ha has and use a dog door, we don't catch him in the act and yet …" at bounding box center [291, 294] width 530 height 67
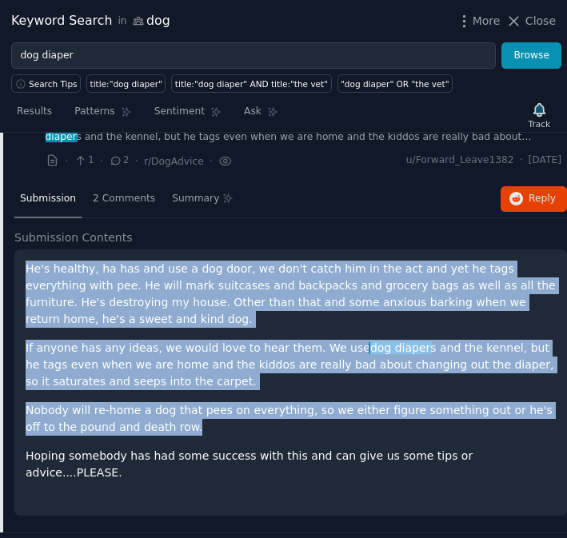
drag, startPoint x: 27, startPoint y: 268, endPoint x: 185, endPoint y: 426, distance: 223.2
click at [185, 426] on div "He's healthy, ha has and use a dog door, we don't catch him in the act and yet …" at bounding box center [291, 371] width 530 height 221
copy div "He's healthy, ha has and use a dog door, we don't catch him in the act and yet …"
